Goal: Find specific page/section

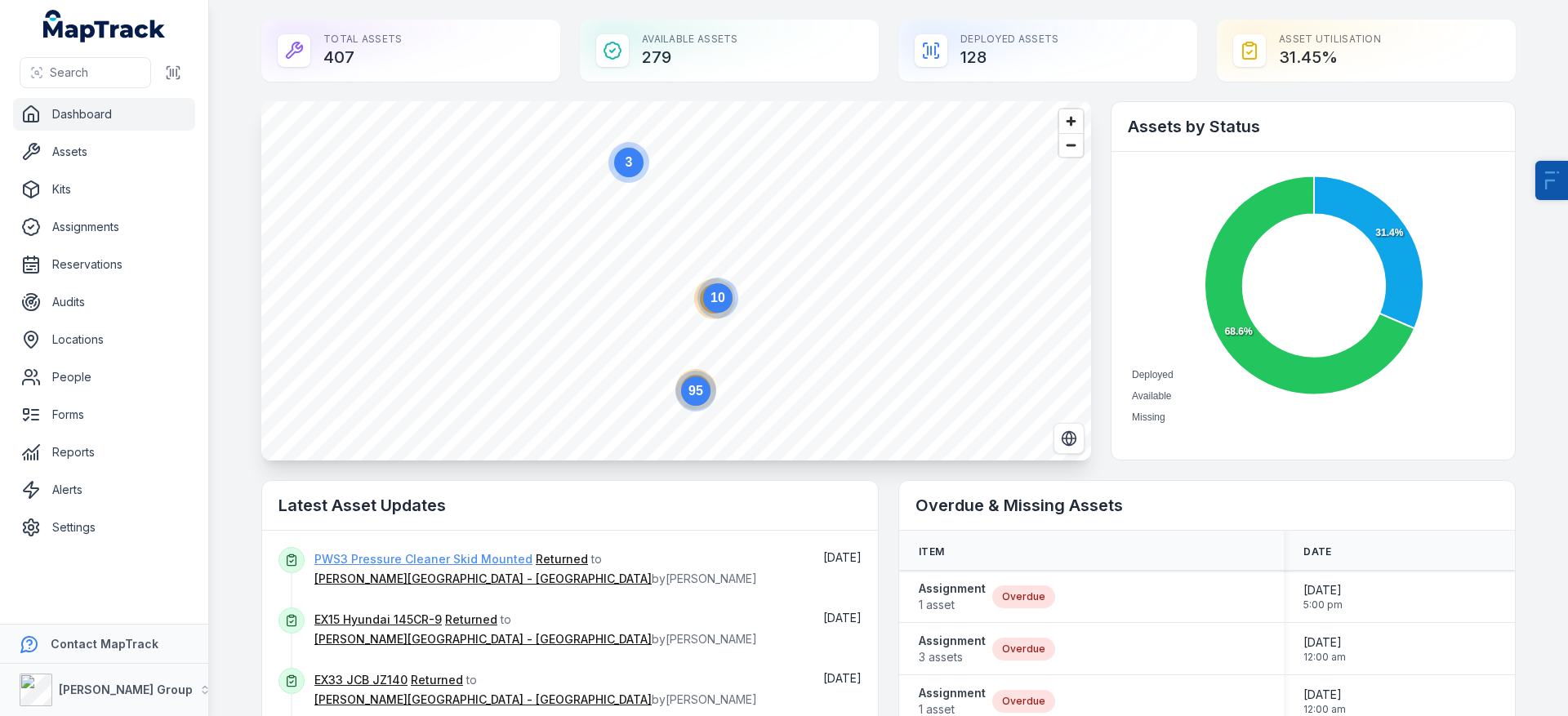
click at [405, 552] on link "PWS3 Pressure Cleaner Skid Mounted" at bounding box center [423, 558] width 218 height 16
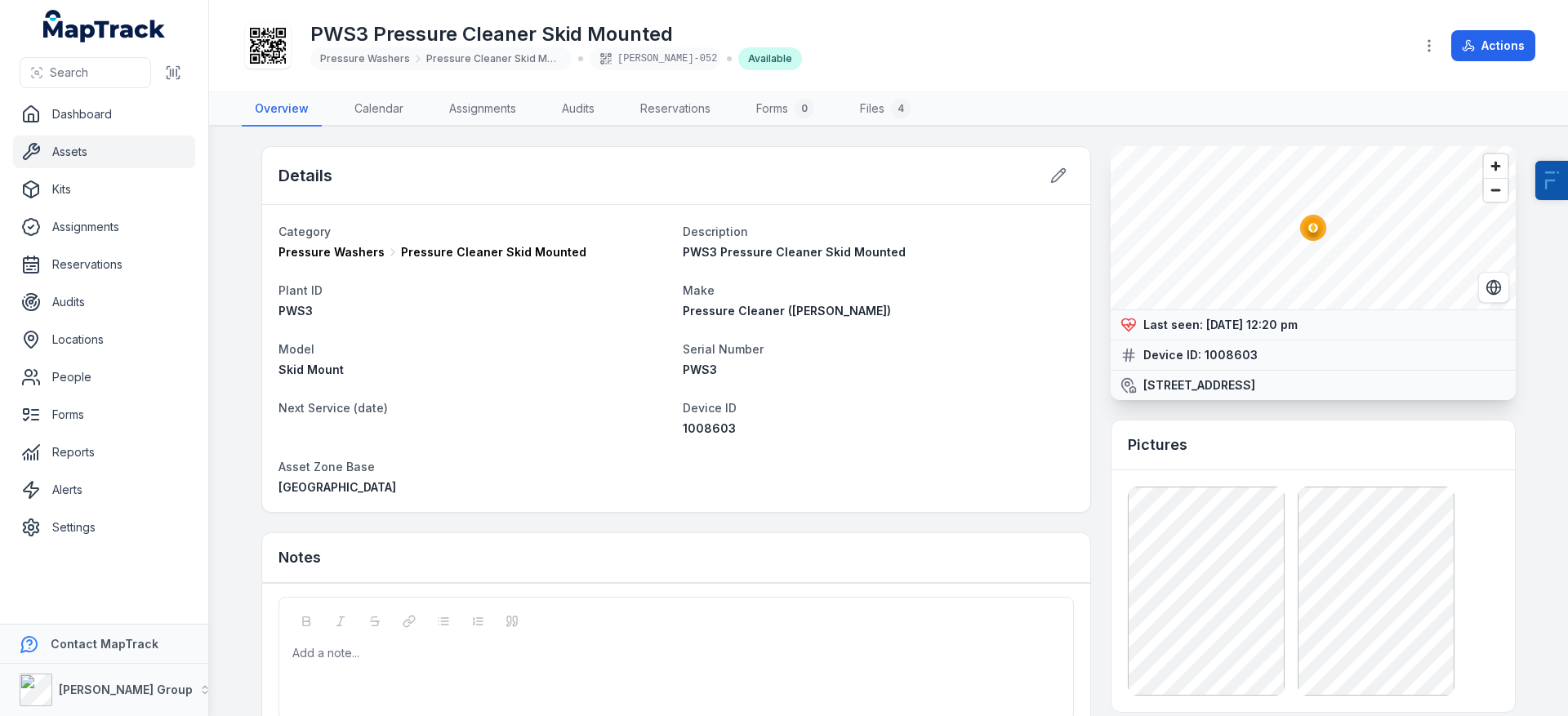
click at [66, 150] on link "Assets" at bounding box center [104, 152] width 182 height 32
